Goal: Find specific page/section: Find specific page/section

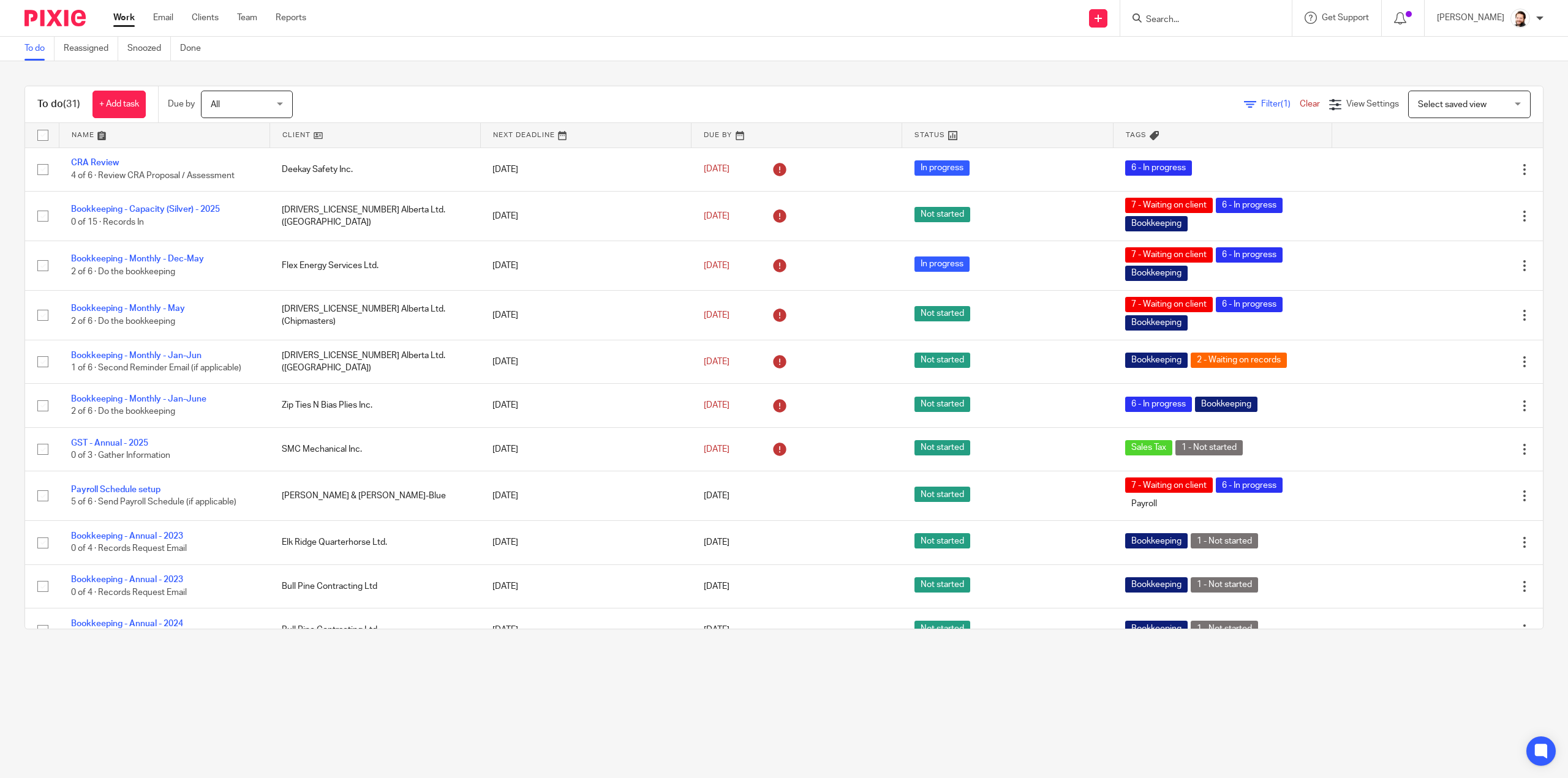
click at [317, 141] on link at bounding box center [375, 135] width 210 height 24
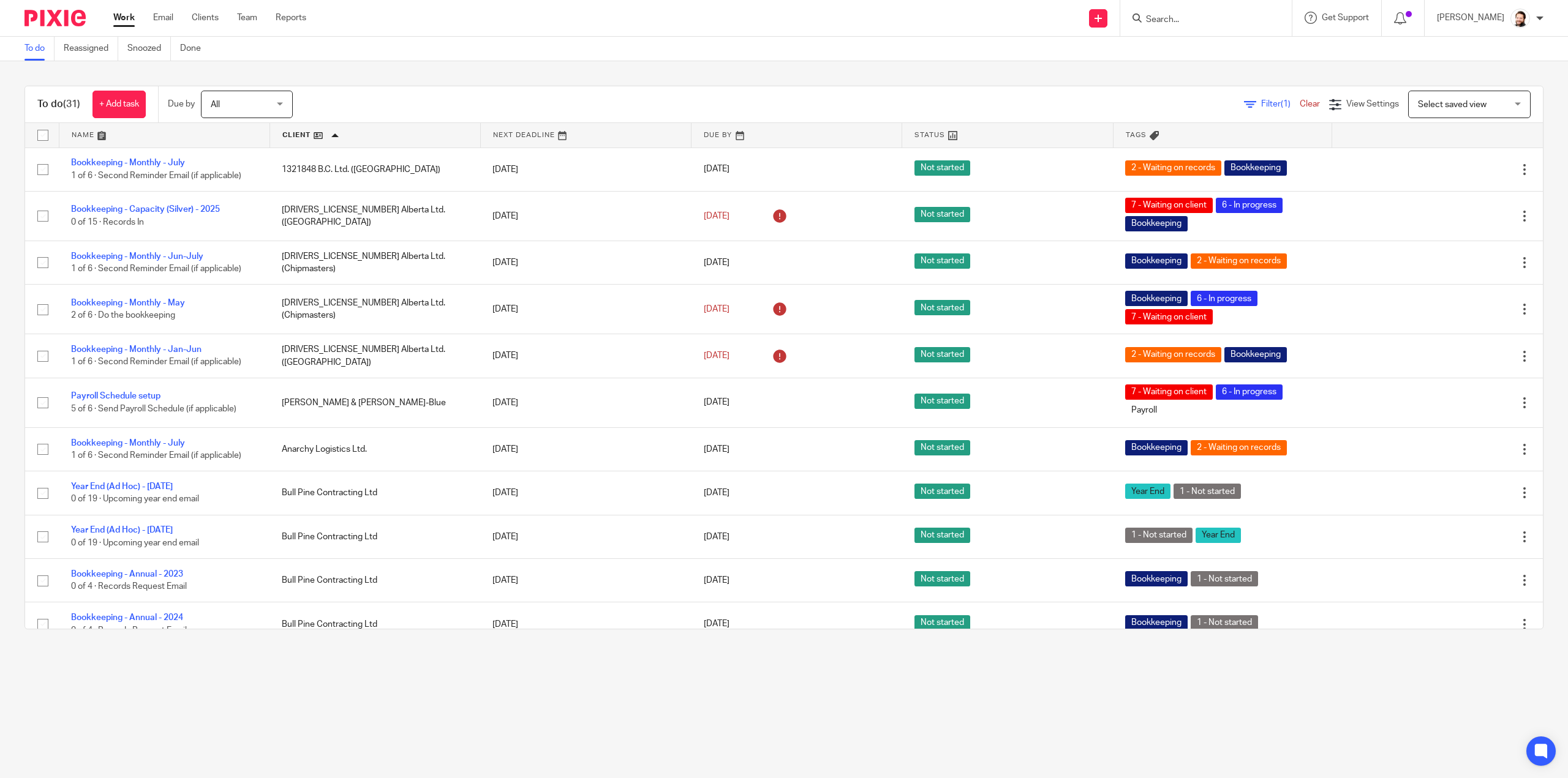
click at [1261, 103] on span "Filter (1)" at bounding box center [1280, 104] width 39 height 9
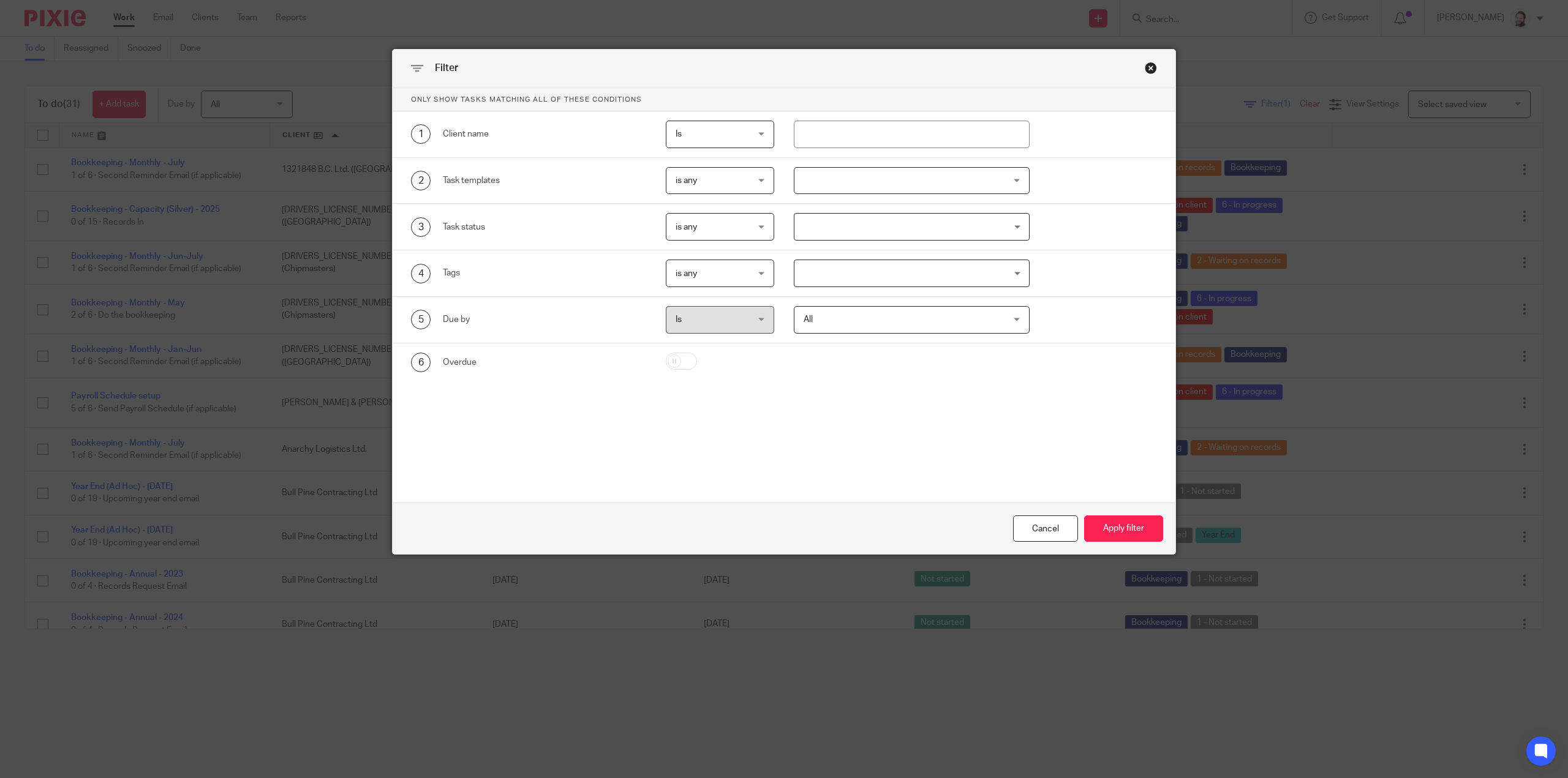
click at [816, 179] on div at bounding box center [911, 181] width 236 height 28
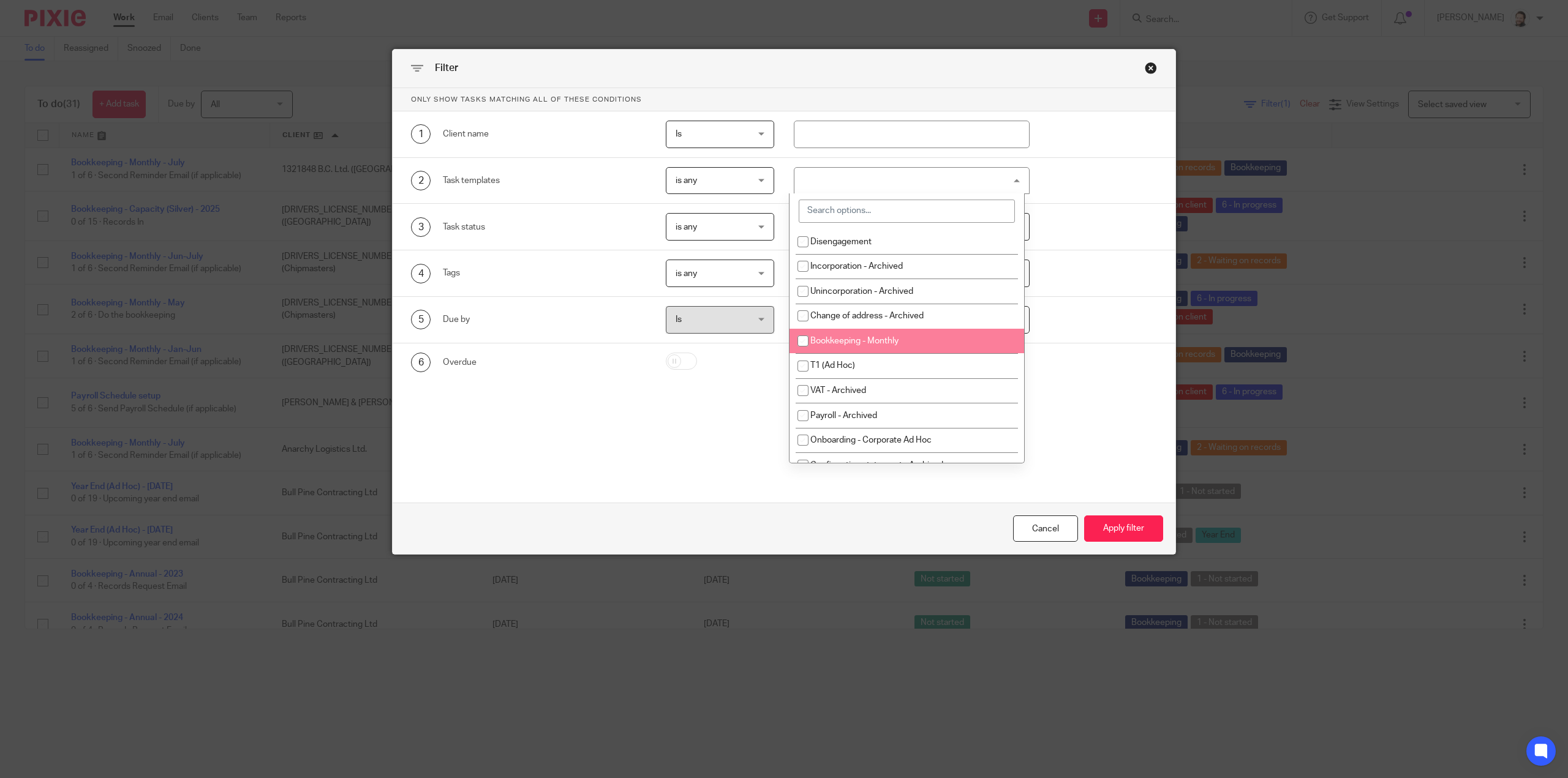
click at [873, 335] on li "Bookkeeping - Monthly" at bounding box center [906, 341] width 234 height 25
checkbox input "true"
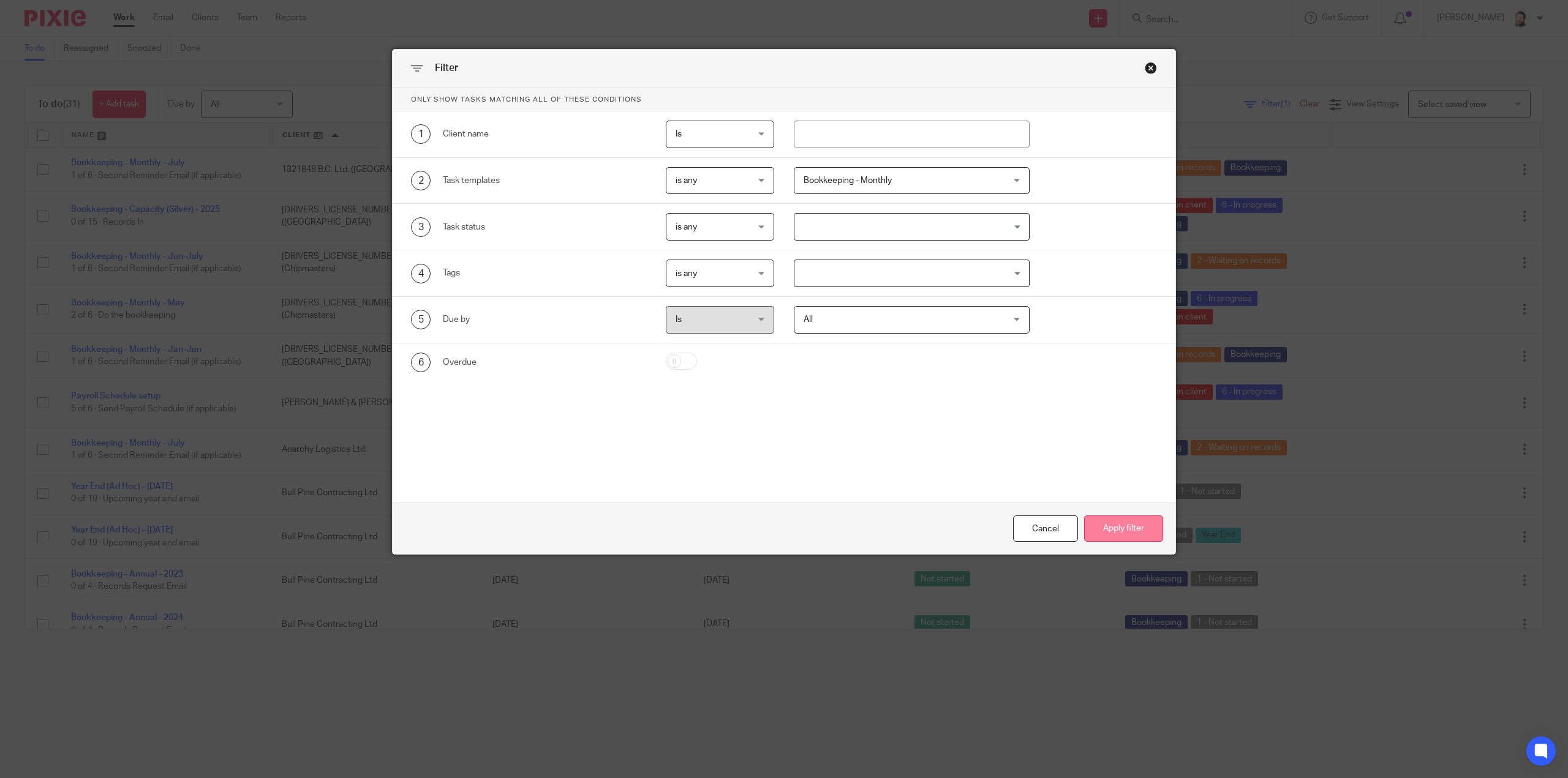
click at [1125, 529] on button "Apply filter" at bounding box center [1123, 528] width 79 height 26
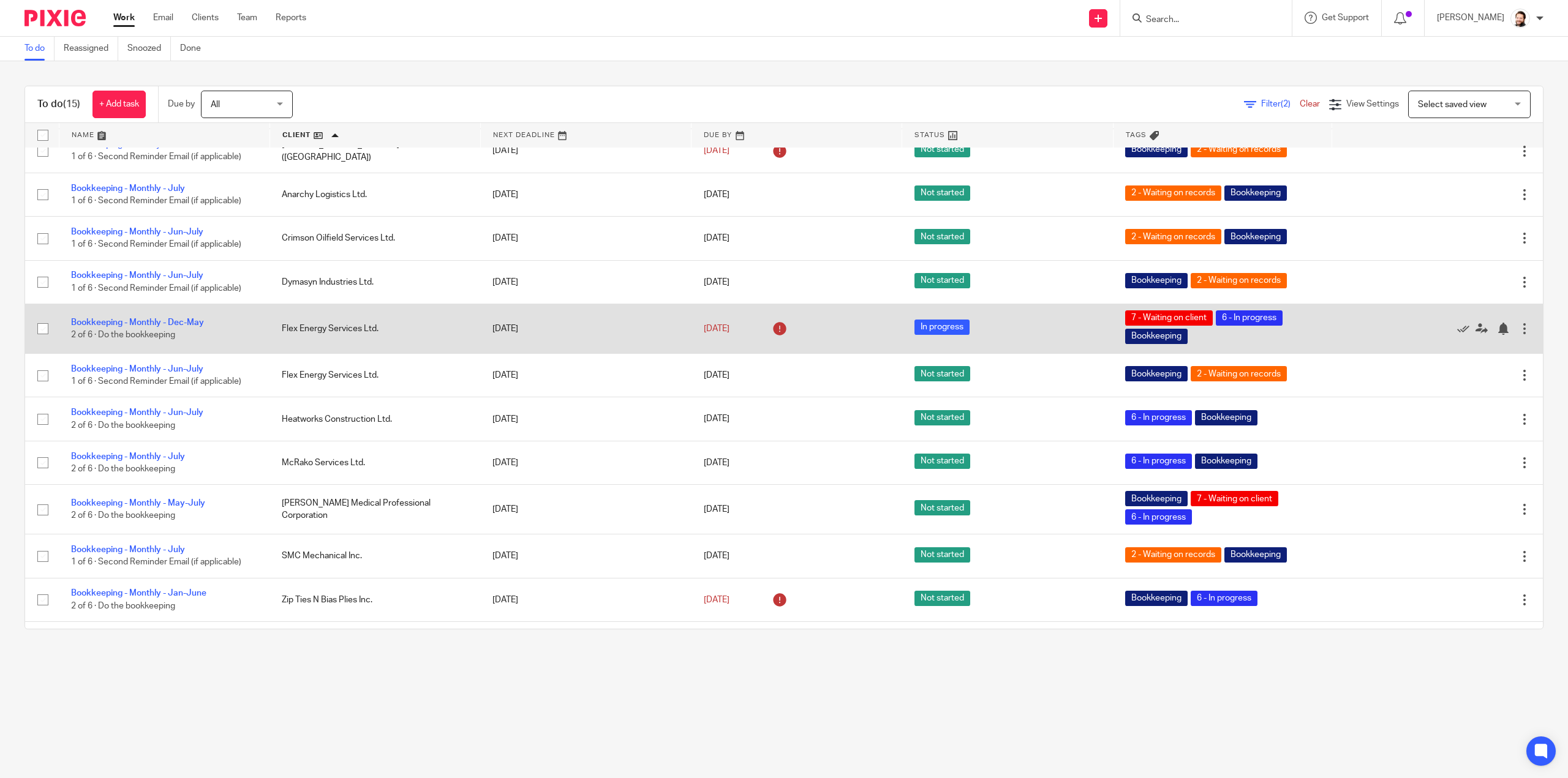
scroll to position [189, 0]
